Goal: Navigation & Orientation: Go to known website

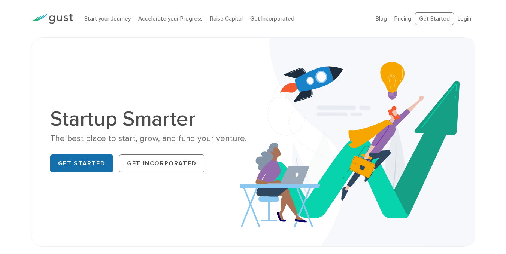
click at [96, 158] on link "Get Started" at bounding box center [81, 164] width 63 height 18
